Goal: Transaction & Acquisition: Book appointment/travel/reservation

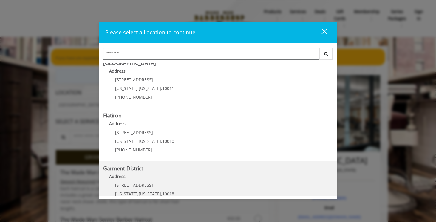
scroll to position [101, 0]
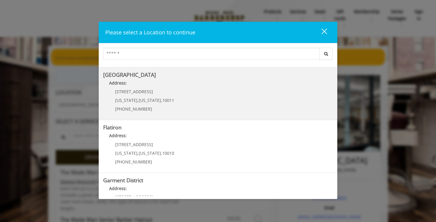
click at [187, 102] on Street "Chelsea 15th Street Address: 267 W 15th St New York , New York , 10011 (646) 85…" at bounding box center [218, 94] width 230 height 44
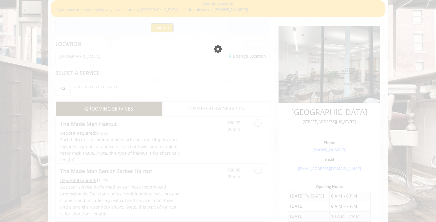
scroll to position [4, 0]
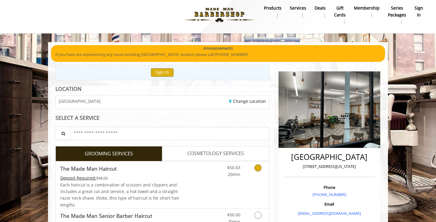
click at [261, 166] on icon "Grooming services" at bounding box center [257, 167] width 7 height 7
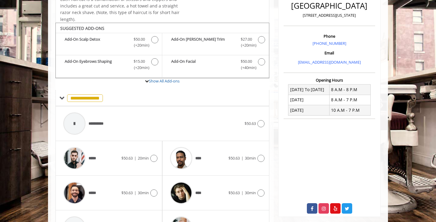
scroll to position [176, 0]
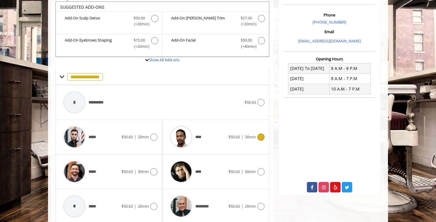
click at [259, 135] on icon at bounding box center [260, 136] width 7 height 7
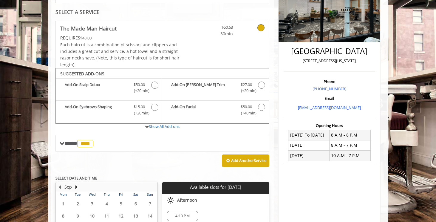
scroll to position [84, 0]
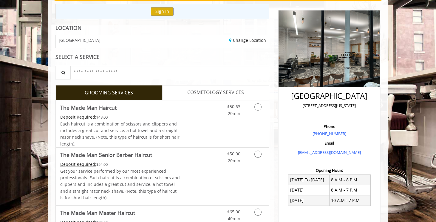
scroll to position [65, 0]
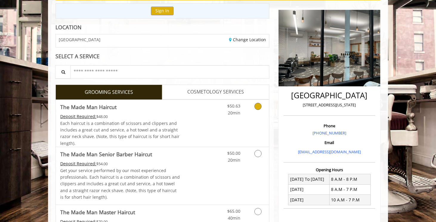
click at [260, 106] on icon "Grooming services" at bounding box center [257, 106] width 7 height 7
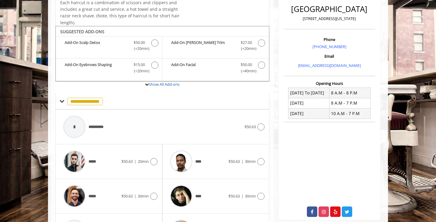
scroll to position [176, 0]
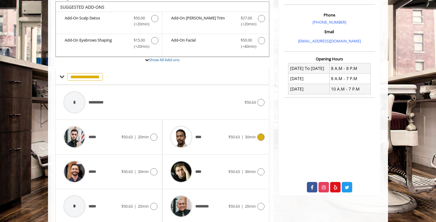
click at [260, 133] on icon at bounding box center [260, 136] width 7 height 7
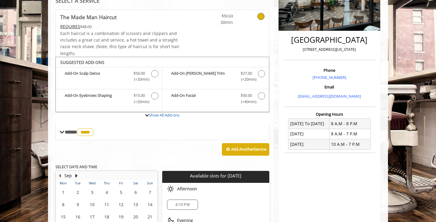
scroll to position [116, 0]
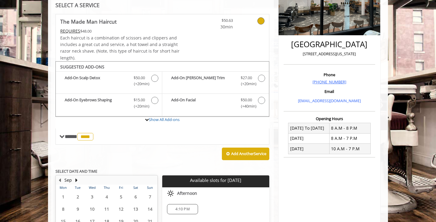
click at [328, 80] on link "[PHONE_NUMBER]" at bounding box center [330, 81] width 34 height 5
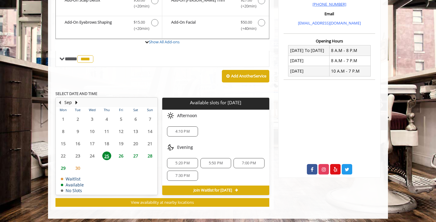
scroll to position [193, 0]
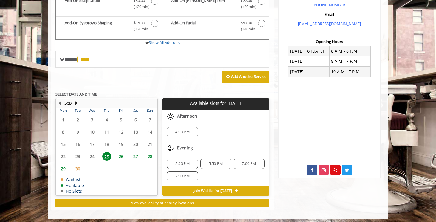
click at [122, 155] on span "26" at bounding box center [121, 156] width 9 height 9
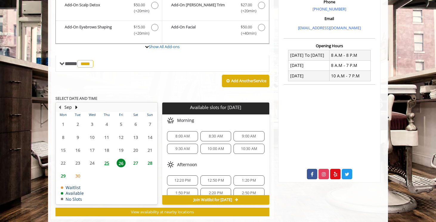
scroll to position [198, 0]
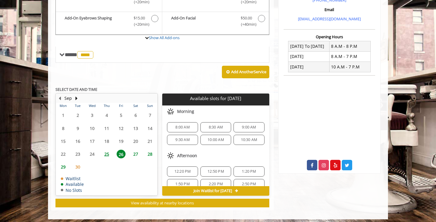
click at [136, 153] on span "27" at bounding box center [135, 153] width 9 height 9
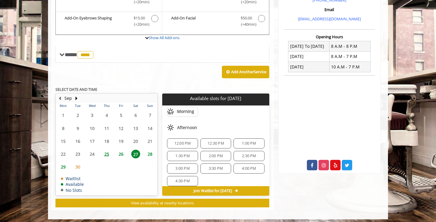
scroll to position [27, 0]
